Goal: Transaction & Acquisition: Obtain resource

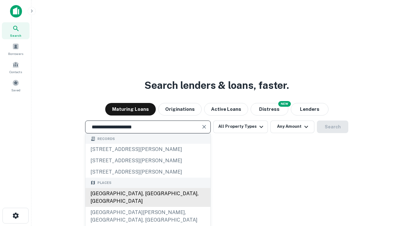
click at [148, 207] on div "[GEOGRAPHIC_DATA], [GEOGRAPHIC_DATA], [GEOGRAPHIC_DATA]" at bounding box center [147, 197] width 125 height 19
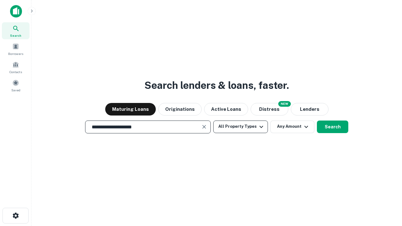
type input "**********"
click at [241, 127] on button "All Property Types" at bounding box center [240, 127] width 55 height 13
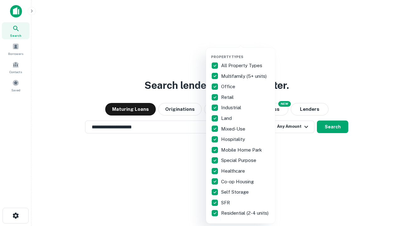
click at [246, 53] on button "button" at bounding box center [245, 53] width 69 height 0
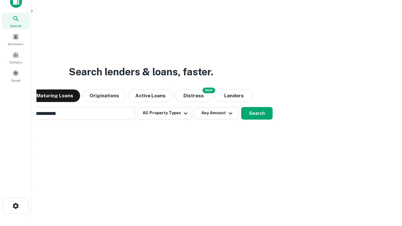
scroll to position [10, 0]
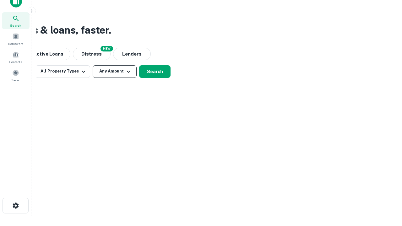
click at [115, 71] on button "Any Amount" at bounding box center [115, 71] width 44 height 13
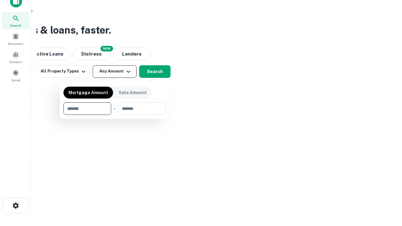
type input "*******"
click at [115, 115] on button "button" at bounding box center [114, 115] width 102 height 0
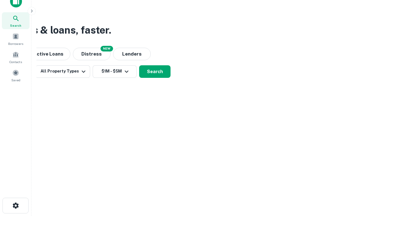
scroll to position [10, 0]
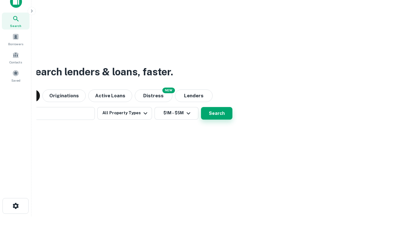
click at [201, 107] on button "Search" at bounding box center [216, 113] width 31 height 13
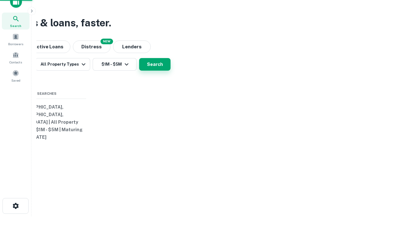
scroll to position [10, 0]
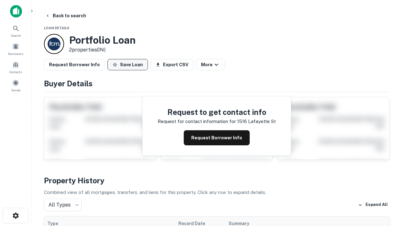
click at [127, 65] on button "Save Loan" at bounding box center [127, 64] width 41 height 11
click at [129, 65] on button "Loan Saved" at bounding box center [128, 64] width 43 height 11
